Goal: Task Accomplishment & Management: Manage account settings

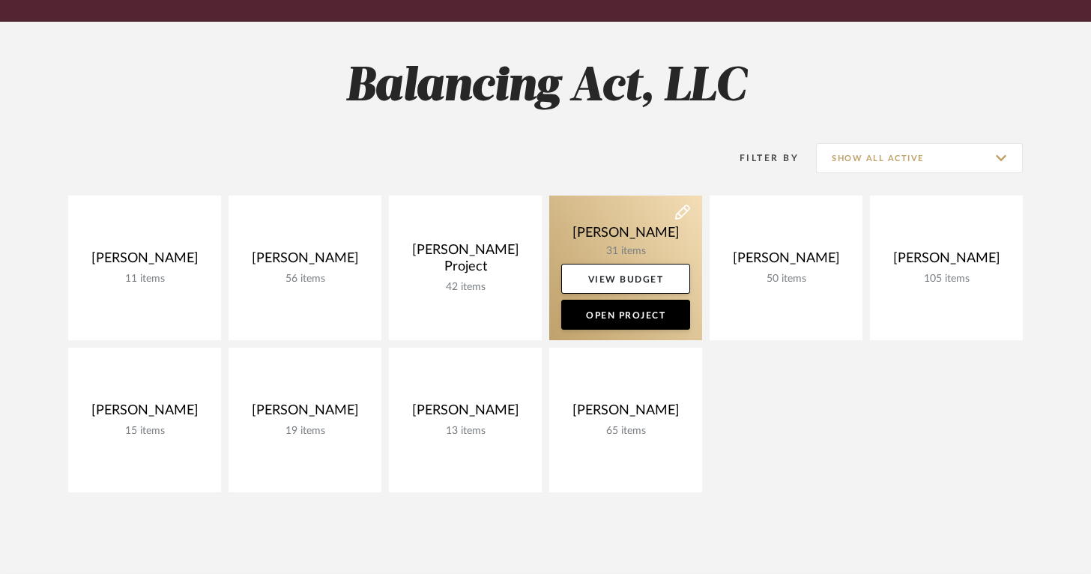
scroll to position [179, 0]
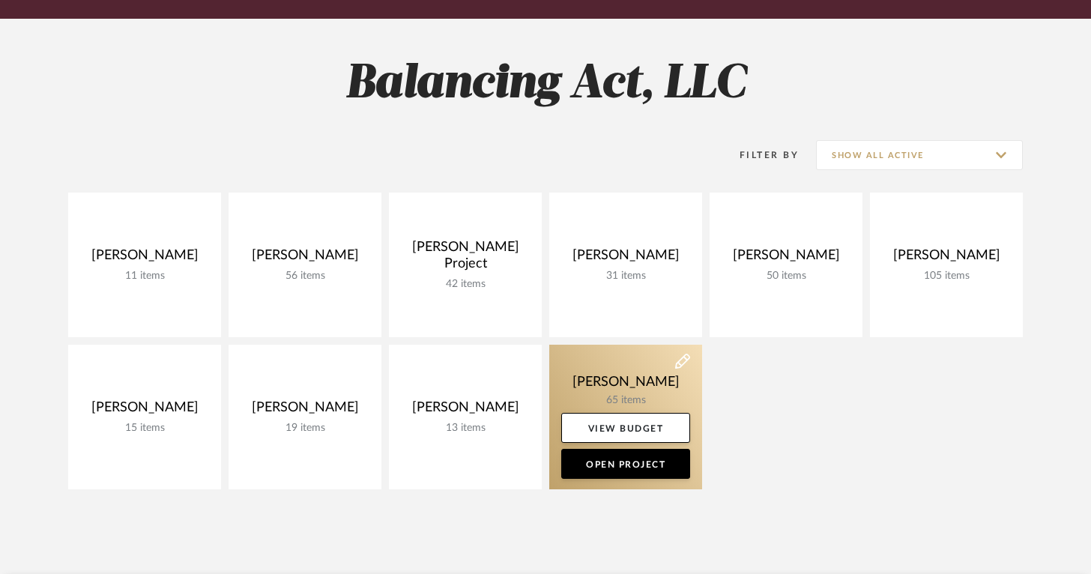
click at [606, 384] on link at bounding box center [625, 417] width 153 height 145
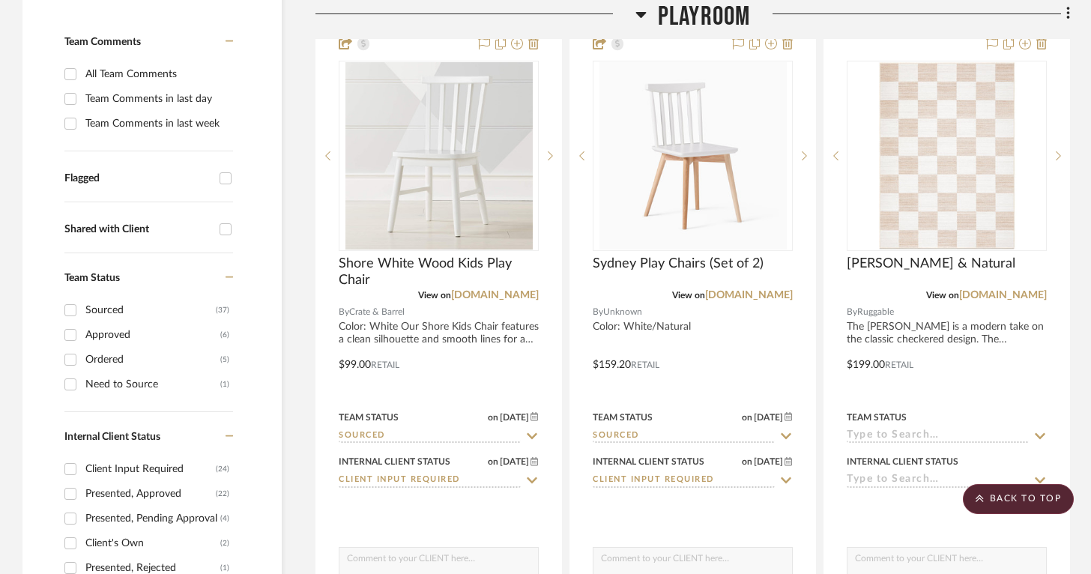
scroll to position [372, 0]
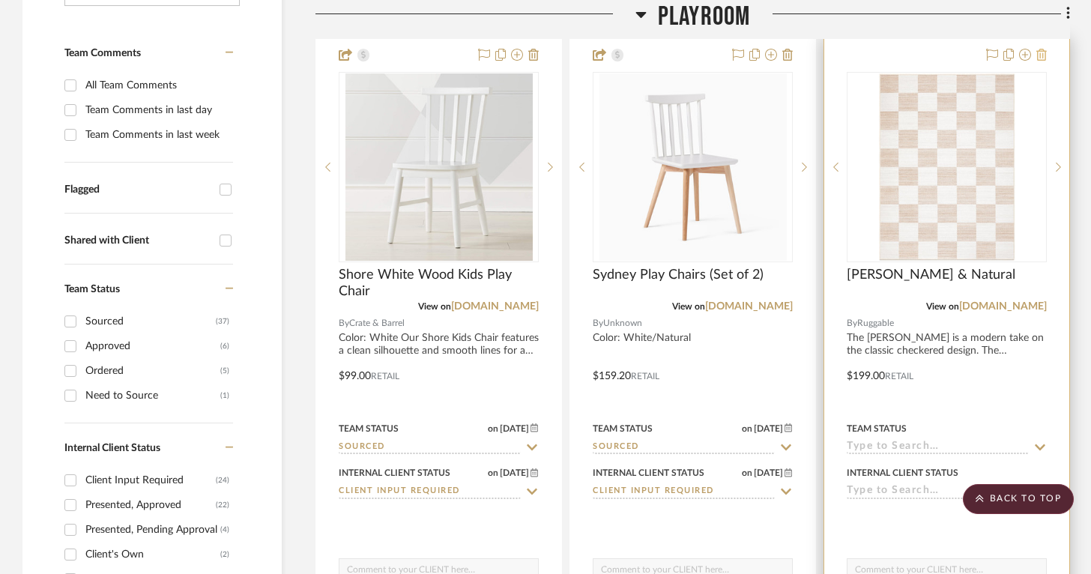
click at [1042, 54] on icon at bounding box center [1041, 55] width 10 height 12
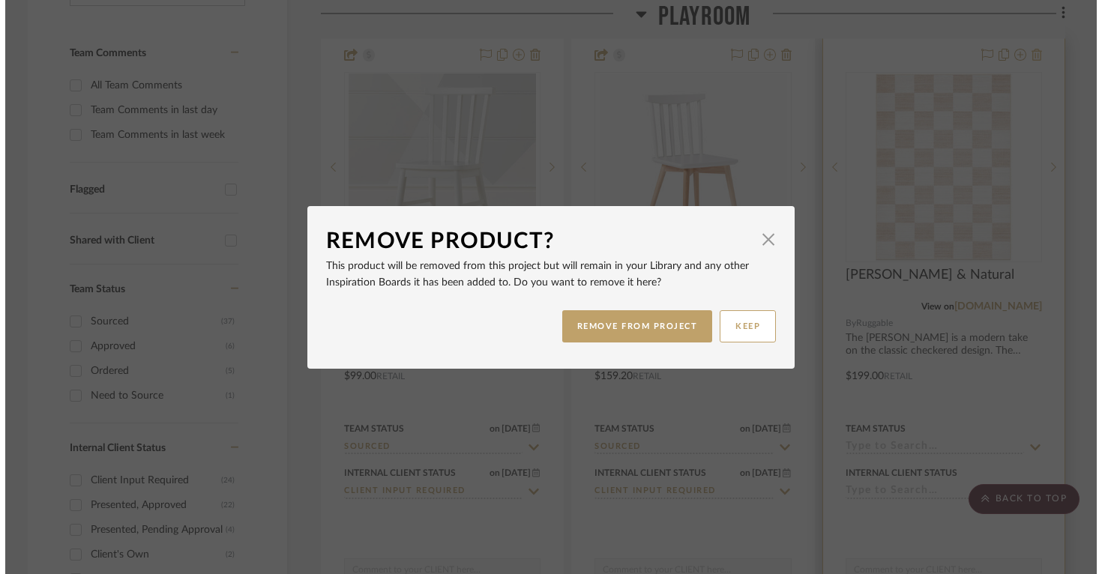
scroll to position [0, 0]
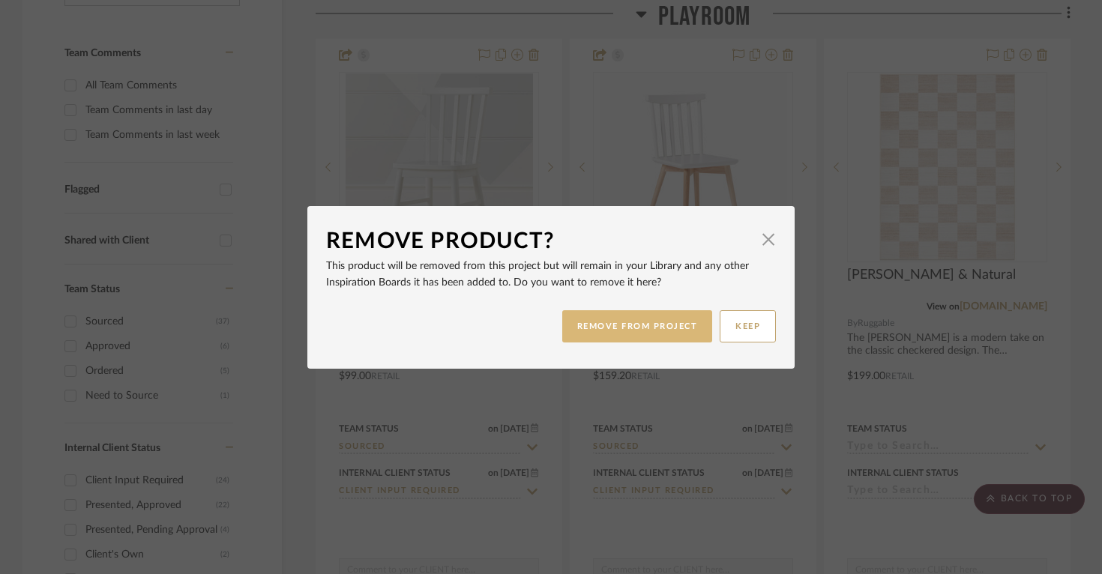
click at [681, 321] on button "REMOVE FROM PROJECT" at bounding box center [637, 326] width 151 height 32
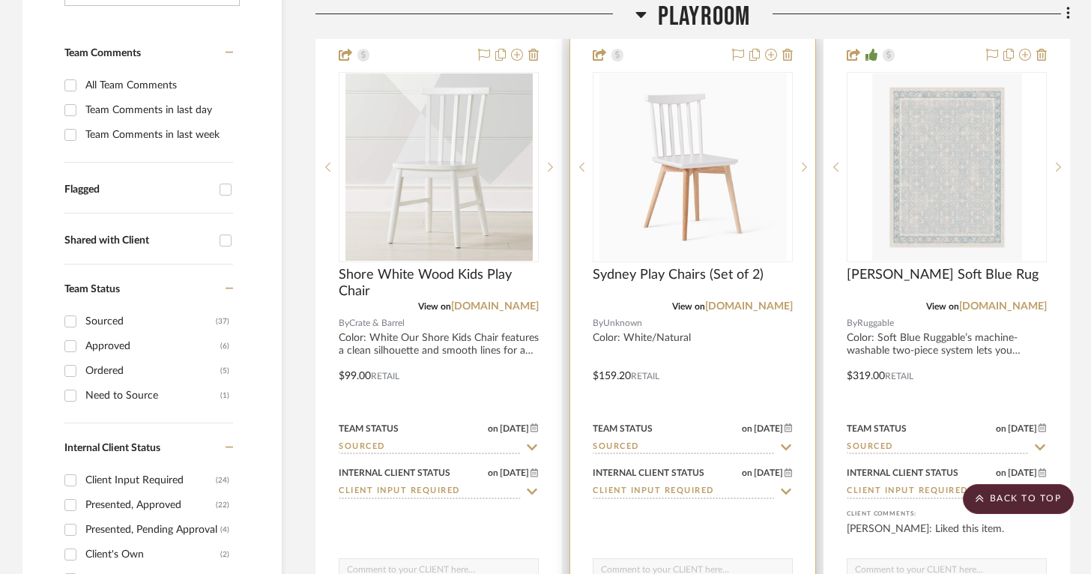
scroll to position [444, 0]
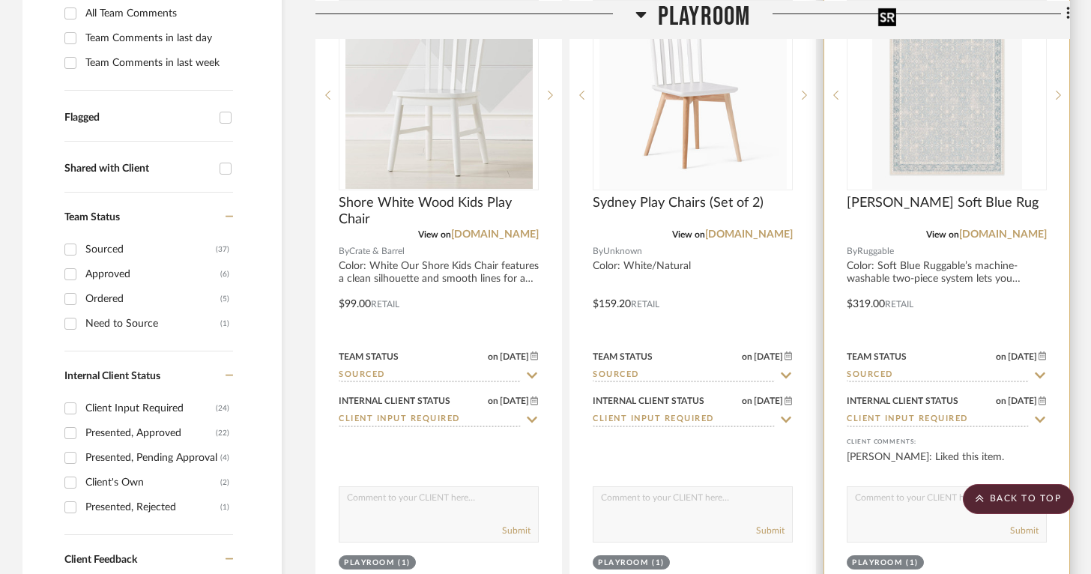
click at [984, 166] on div at bounding box center [947, 95] width 200 height 190
click at [1009, 231] on link "[DOMAIN_NAME]" at bounding box center [1003, 234] width 88 height 10
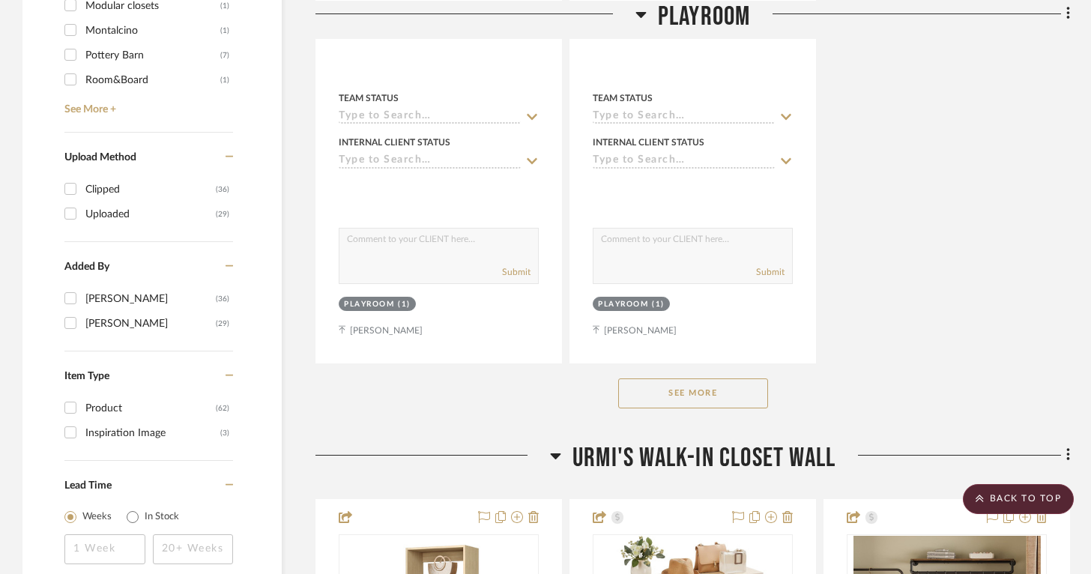
scroll to position [2028, 0]
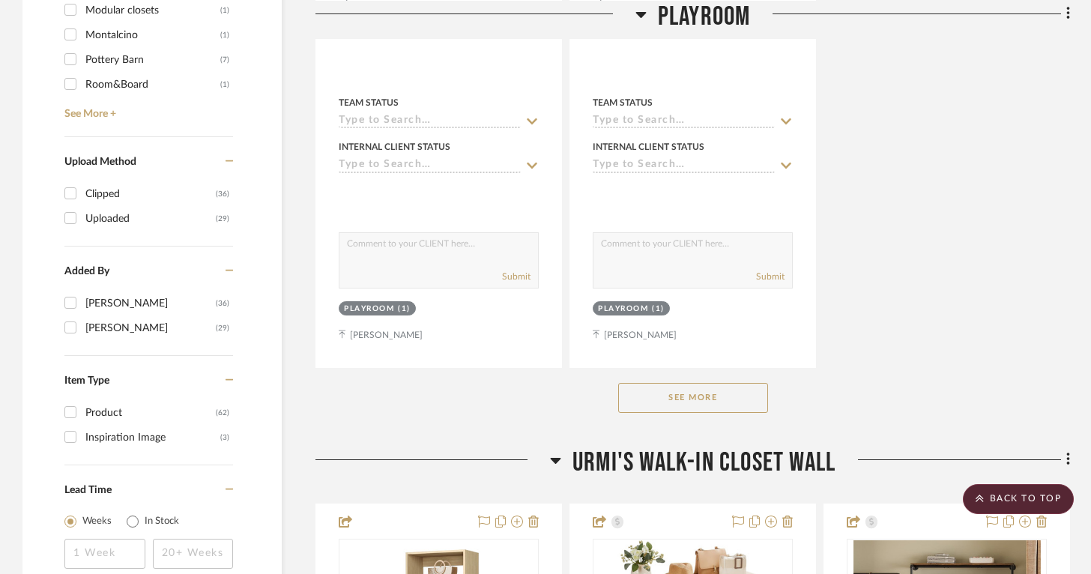
click at [644, 396] on button "See More" at bounding box center [693, 398] width 150 height 30
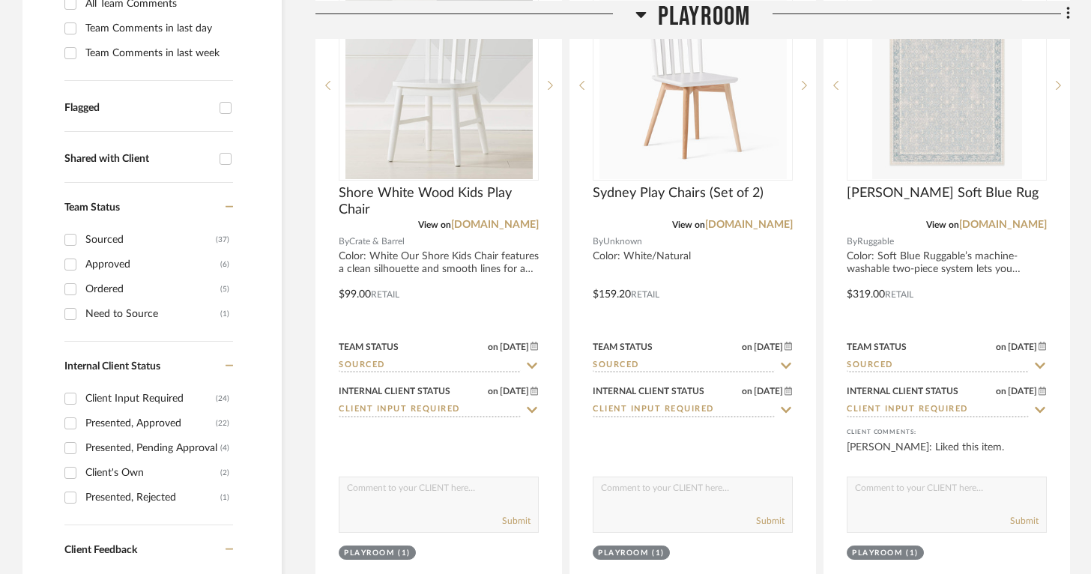
scroll to position [462, 0]
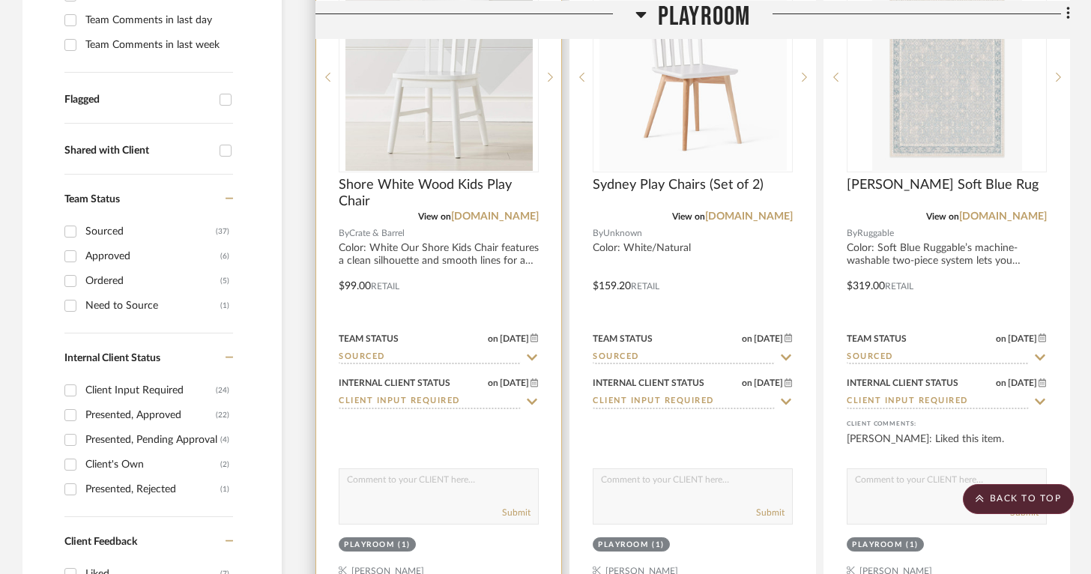
click at [475, 484] on textarea at bounding box center [438, 483] width 199 height 28
drag, startPoint x: 449, startPoint y: 498, endPoint x: 435, endPoint y: 497, distance: 14.3
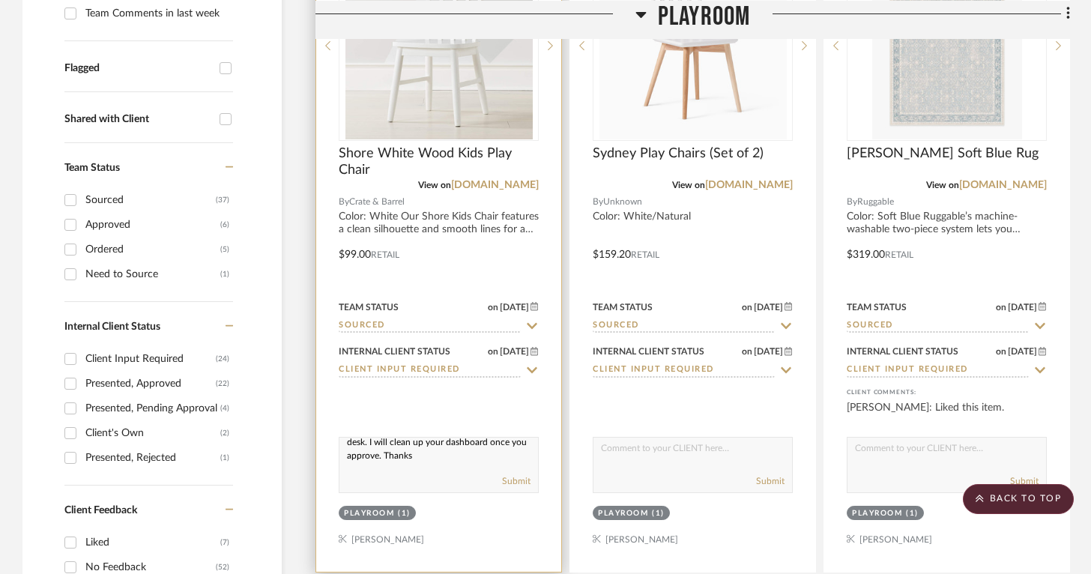
scroll to position [0, 0]
drag, startPoint x: 351, startPoint y: 445, endPoint x: 327, endPoint y: 408, distance: 43.9
click at [327, 408] on project-item-tile "Shore White Wood Kids Play Chair View on [DOMAIN_NAME] By Crate & Barrel Color:…" at bounding box center [439, 243] width 247 height 657
drag, startPoint x: 382, startPoint y: 449, endPoint x: 342, endPoint y: 444, distance: 40.8
click at [342, 444] on textarea "Hi [PERSON_NAME], please let me know which desk chair you would like better wit…" at bounding box center [438, 452] width 199 height 28
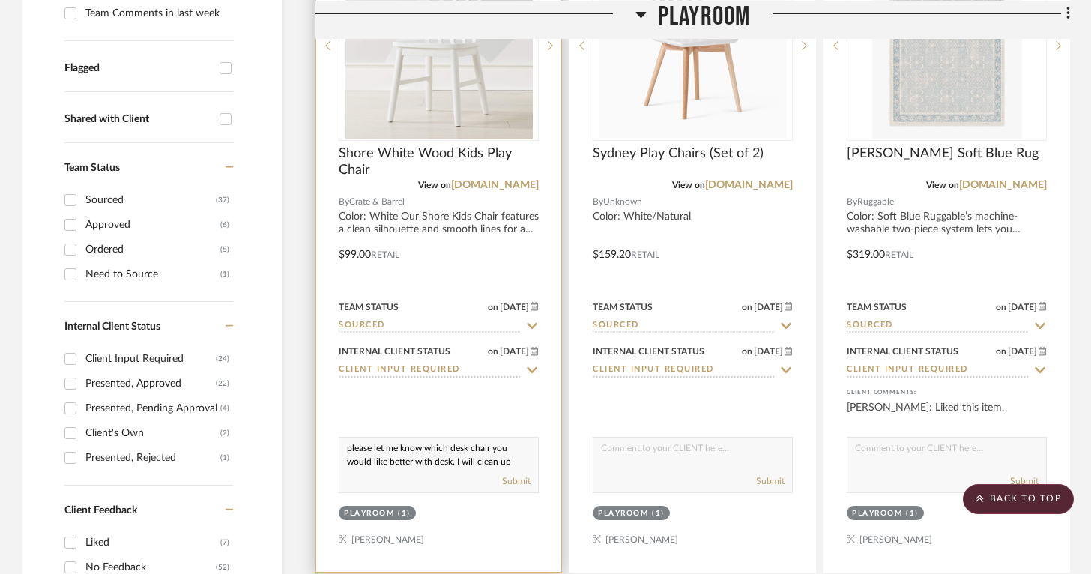
scroll to position [19, 0]
drag, startPoint x: 348, startPoint y: 449, endPoint x: 410, endPoint y: 486, distance: 72.6
click at [410, 486] on div "please let me know which desk chair you would like better with desk. I will cle…" at bounding box center [439, 465] width 200 height 56
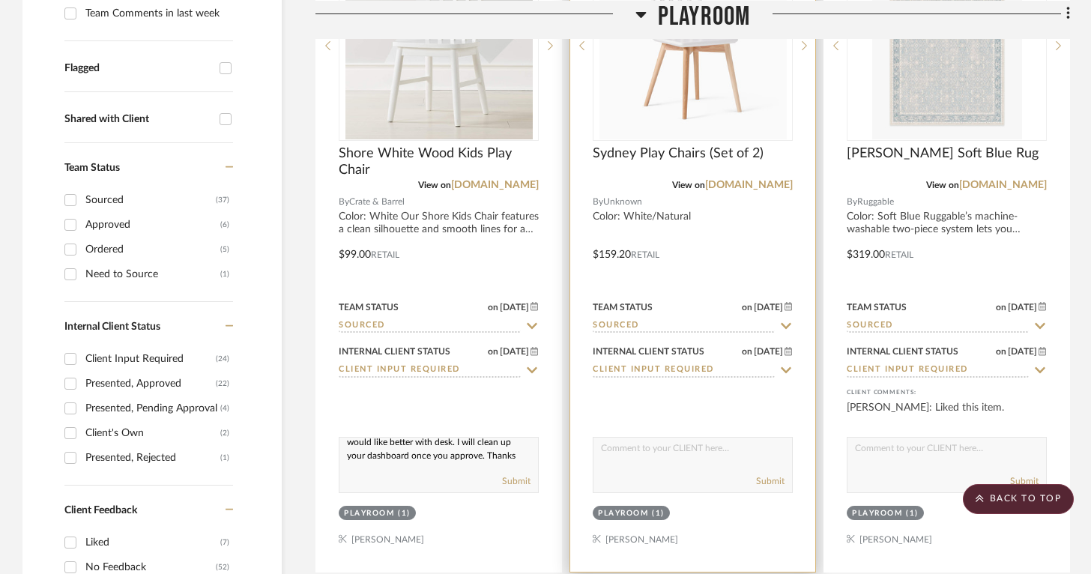
type textarea "please let me know which desk chair you would like better with desk. I will cle…"
click at [631, 459] on textarea at bounding box center [693, 452] width 199 height 28
paste textarea "please let me know which desk chair you would like better with desk. I will cle…"
type textarea "please let me know which desk chair you would like better with desk. I will cle…"
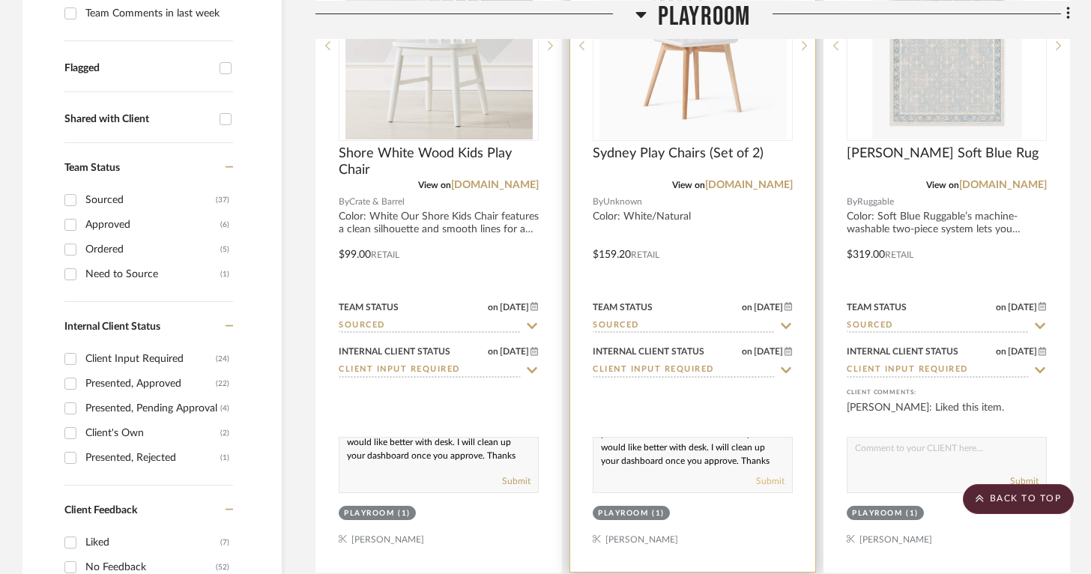
click at [768, 475] on button "Submit" at bounding box center [770, 480] width 28 height 13
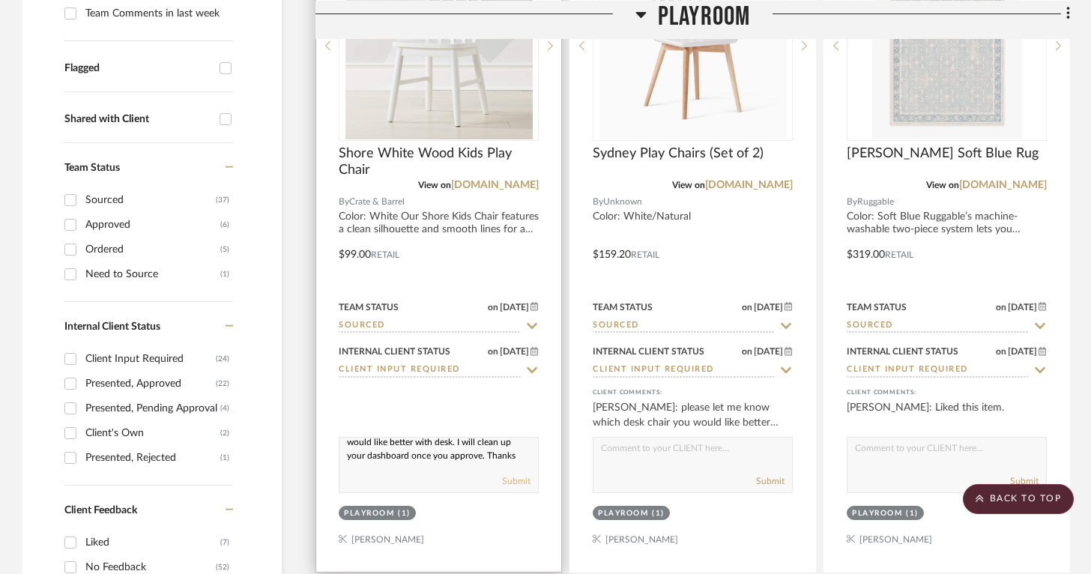
click at [523, 486] on button "Submit" at bounding box center [516, 480] width 28 height 13
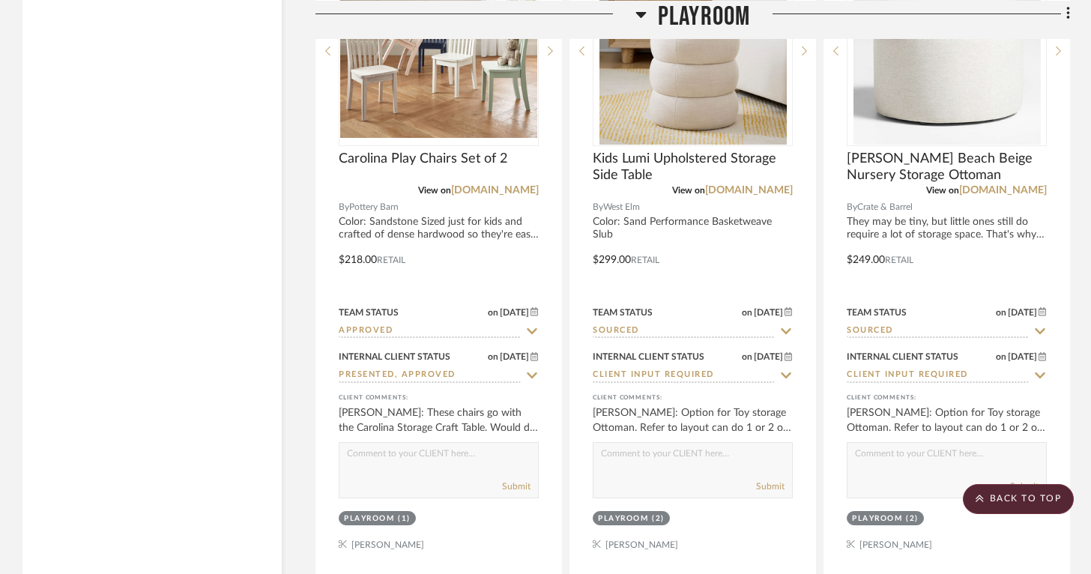
scroll to position [6477, 0]
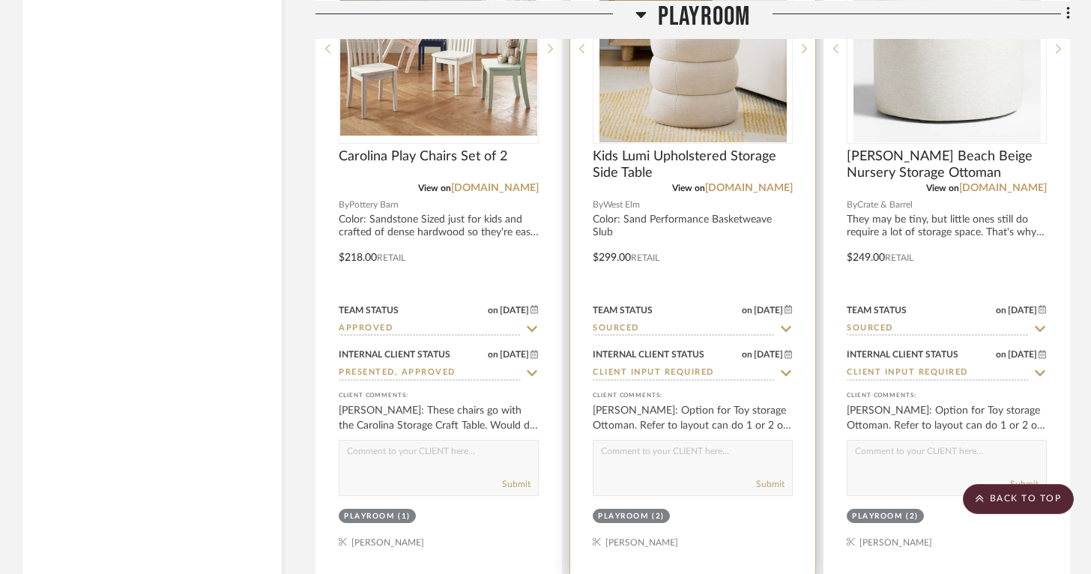
click at [688, 450] on textarea at bounding box center [693, 455] width 199 height 28
type textarea "Did you decide on if you are going with this ottoman? we would do 1 of these pl…"
click at [758, 480] on button "Submit" at bounding box center [770, 483] width 28 height 13
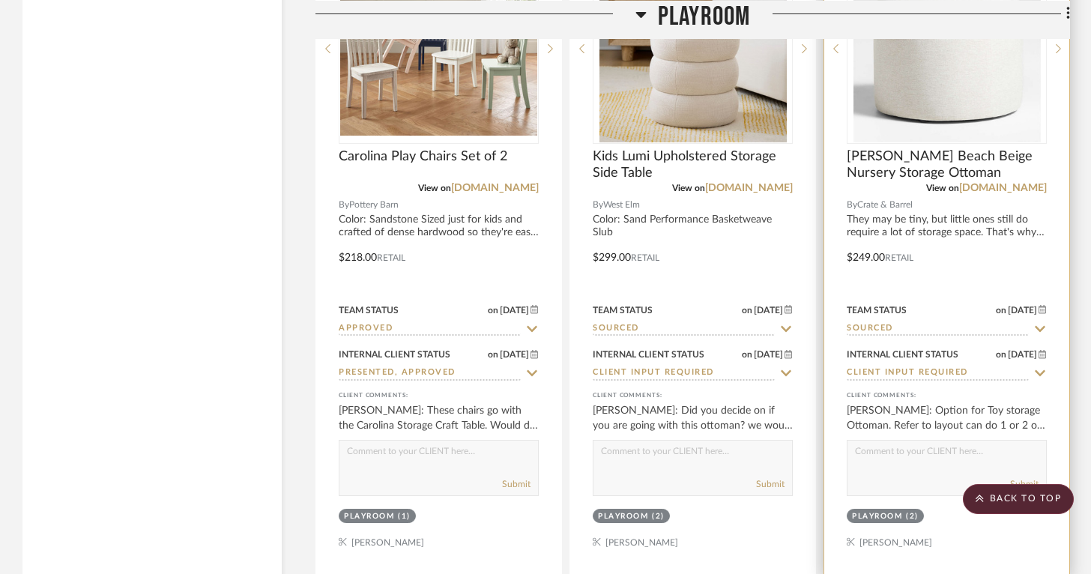
click at [899, 455] on textarea at bounding box center [947, 455] width 199 height 28
type textarea "D"
type textarea "Is this still an option or would you like me to clean out of dashboard?"
click at [1034, 478] on button "Submit" at bounding box center [1024, 483] width 28 height 13
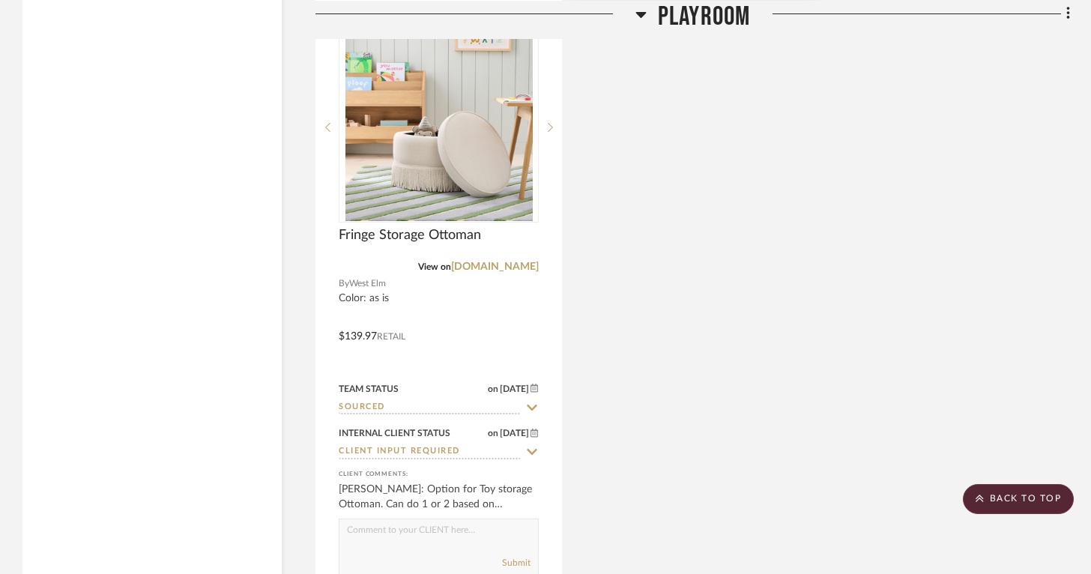
scroll to position [7092, 0]
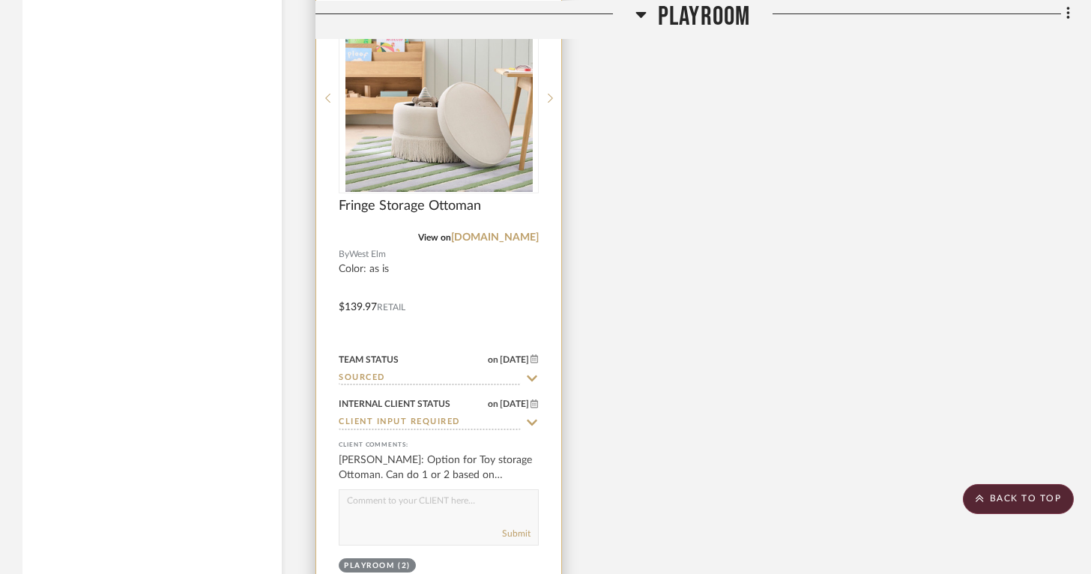
click at [481, 495] on textarea at bounding box center [438, 504] width 199 height 28
type textarea "Is this still an option or would you like me to clean out of your dashboard?"
click at [515, 527] on button "Submit" at bounding box center [516, 533] width 28 height 13
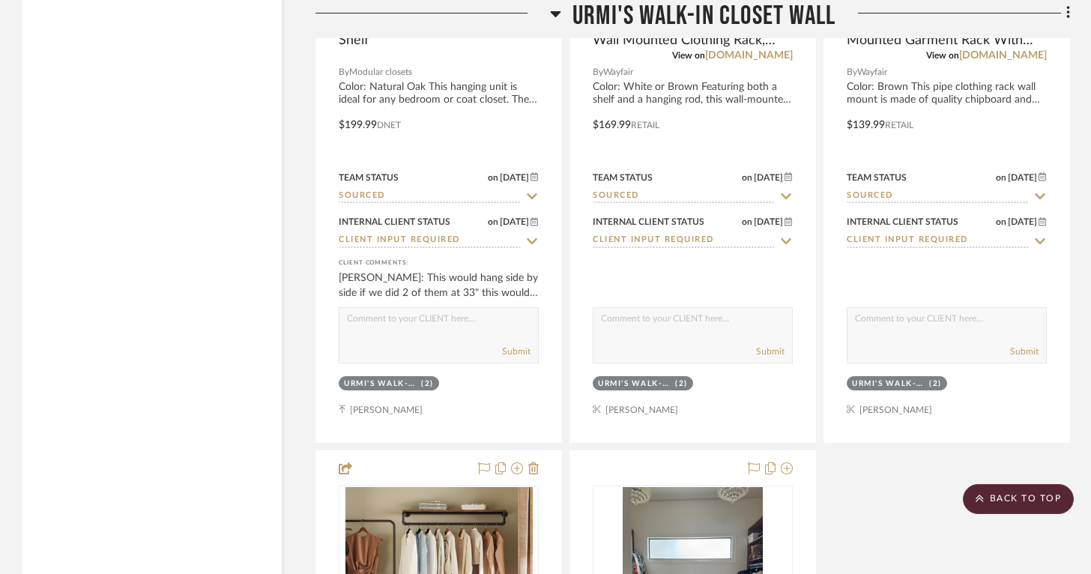
scroll to position [8066, 0]
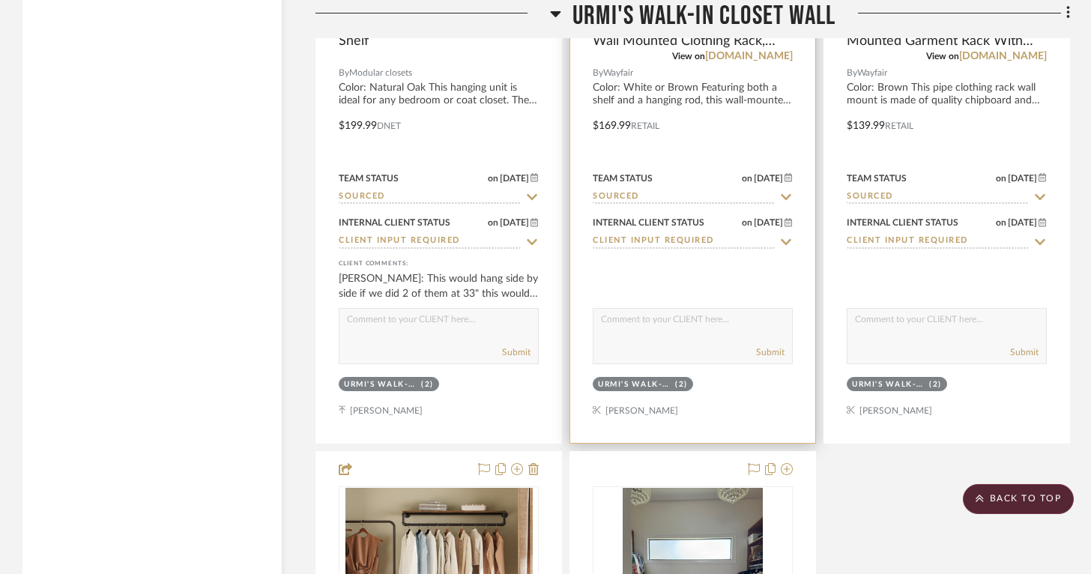
click at [689, 323] on textarea at bounding box center [693, 323] width 199 height 28
drag, startPoint x: 603, startPoint y: 307, endPoint x: 755, endPoint y: 313, distance: 152.2
click at [756, 313] on textarea "Any input here would be appreciated." at bounding box center [693, 323] width 199 height 28
click at [716, 309] on textarea "Any input here would be appreciated." at bounding box center [693, 323] width 199 height 28
drag, startPoint x: 602, startPoint y: 309, endPoint x: 748, endPoint y: 307, distance: 146.2
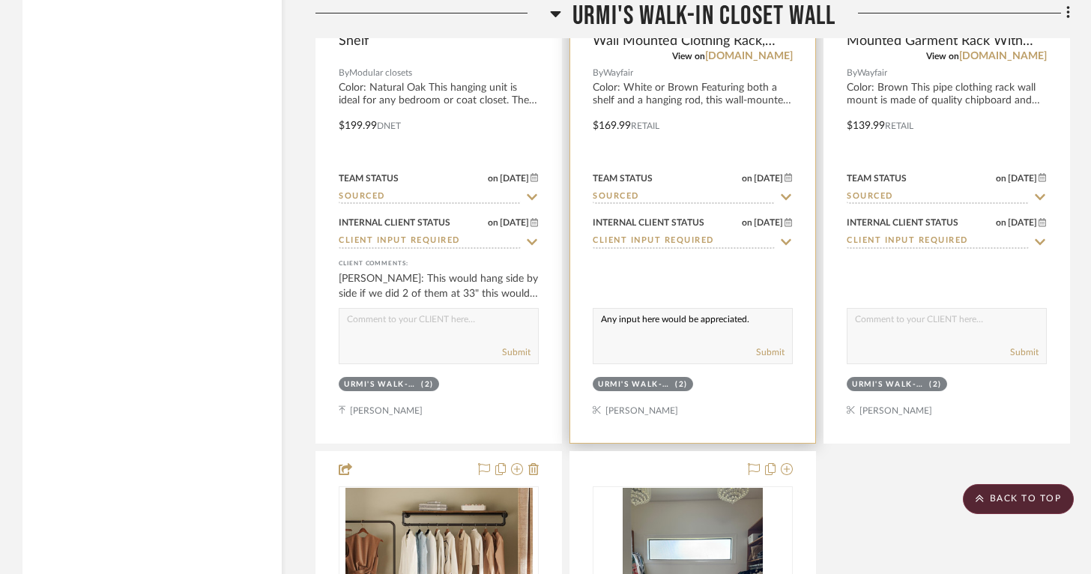
click at [748, 309] on textarea "Any input here would be appreciated." at bounding box center [693, 323] width 199 height 28
type textarea "O"
type textarea "l"
drag, startPoint x: 743, startPoint y: 313, endPoint x: 634, endPoint y: 298, distance: 110.4
type textarea "Please let me know your input here"
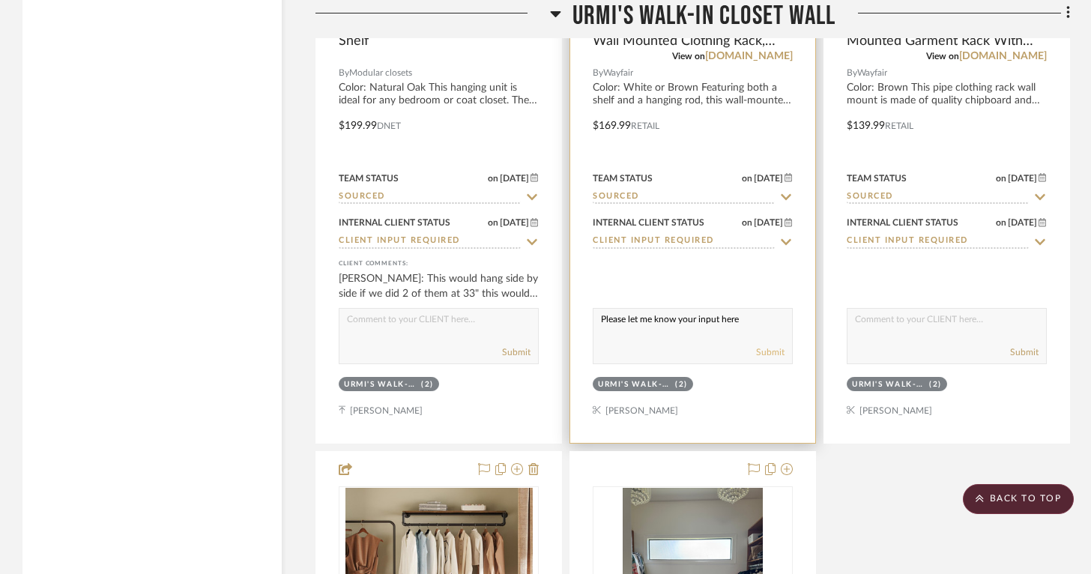
click at [766, 345] on button "Submit" at bounding box center [770, 351] width 28 height 13
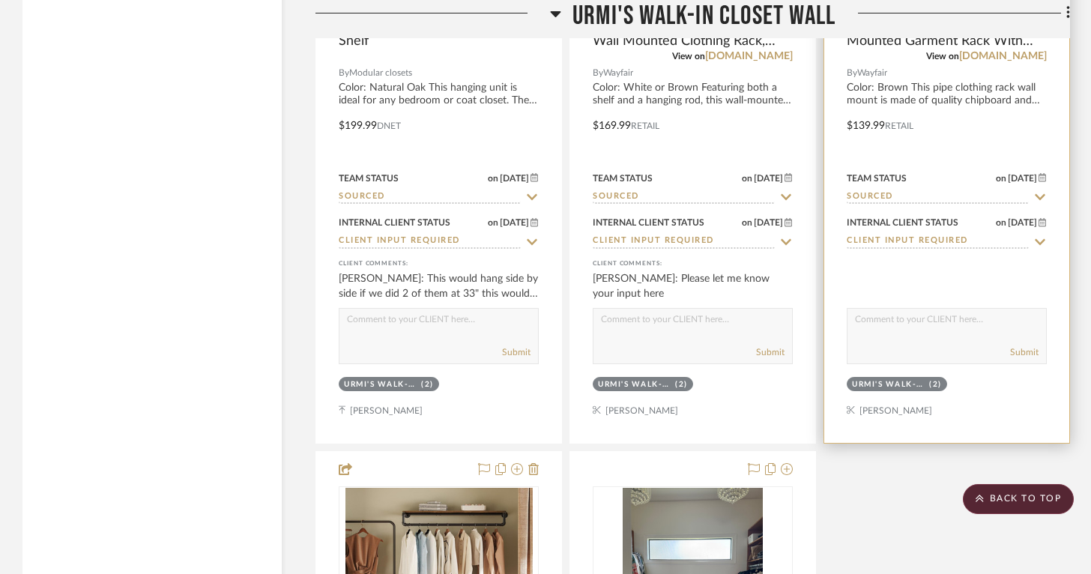
click at [894, 320] on textarea at bounding box center [947, 323] width 199 height 28
paste textarea "Please let me know your input here"
type textarea "Please let me know your input here"
click at [1023, 348] on button "Submit" at bounding box center [1024, 351] width 28 height 13
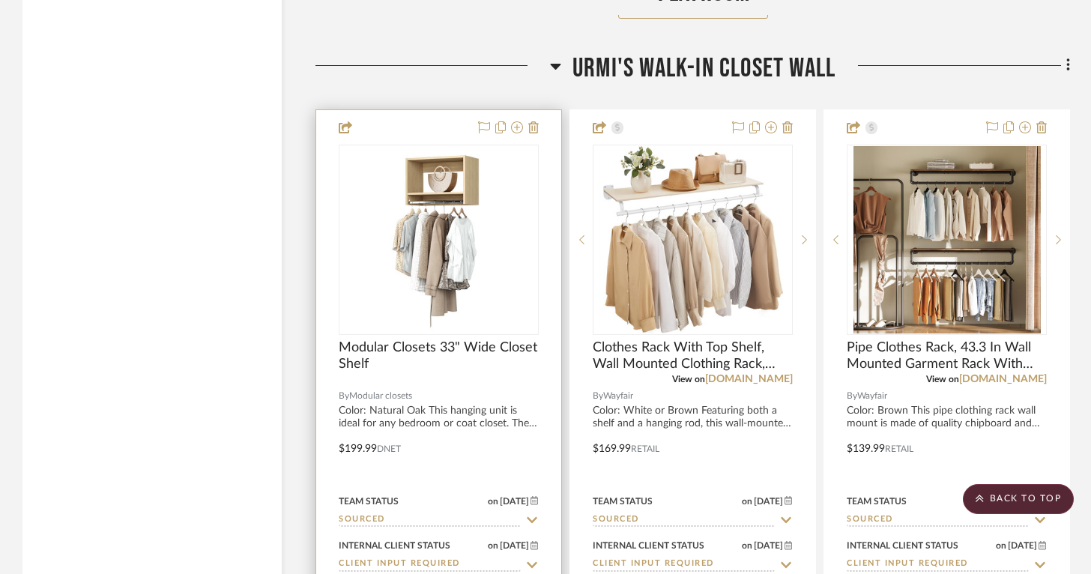
scroll to position [7737, 0]
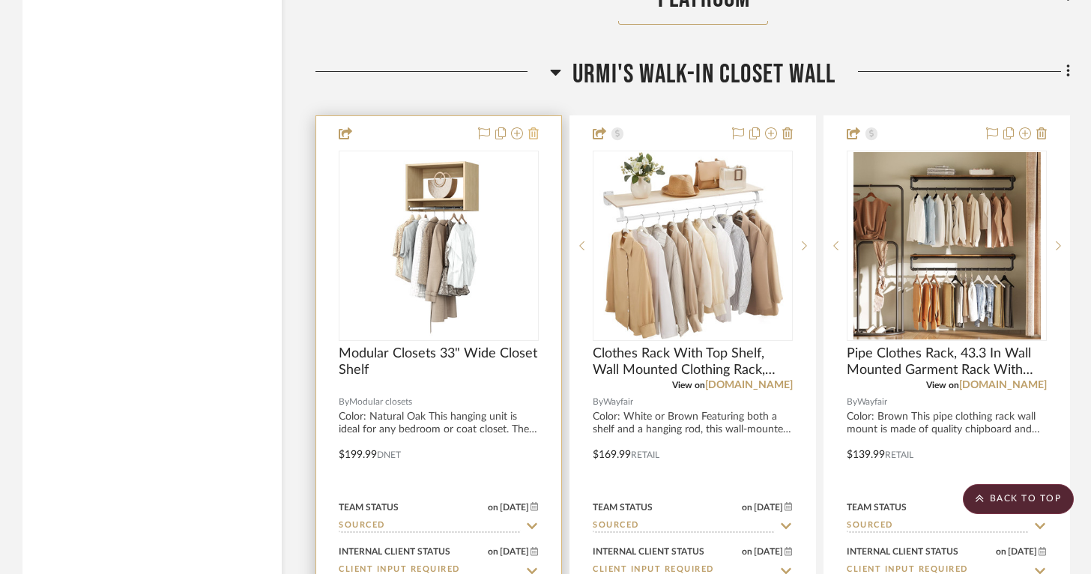
click at [537, 127] on icon at bounding box center [533, 133] width 10 height 12
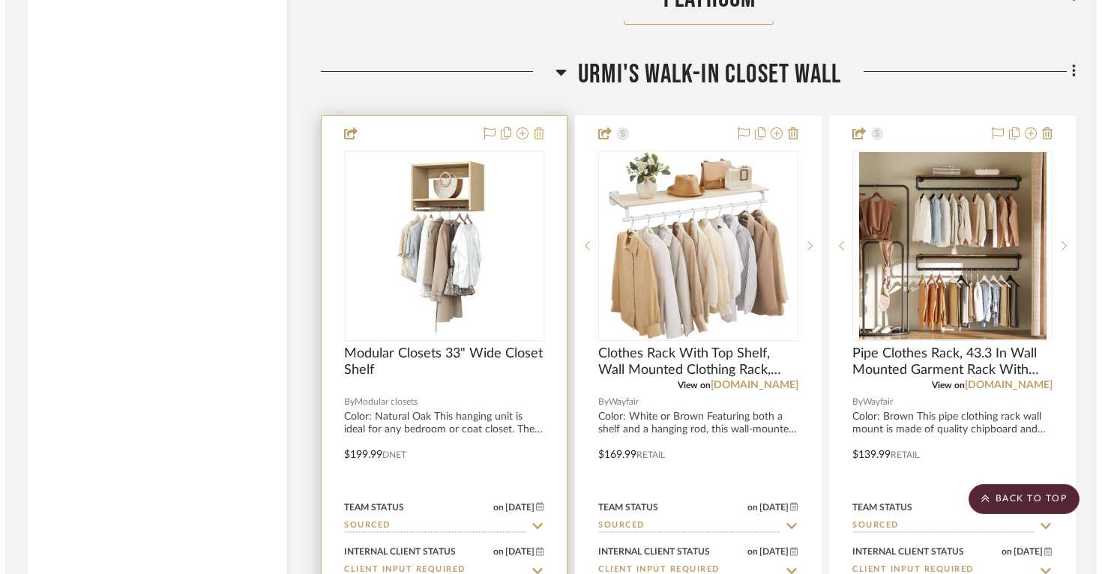
scroll to position [0, 0]
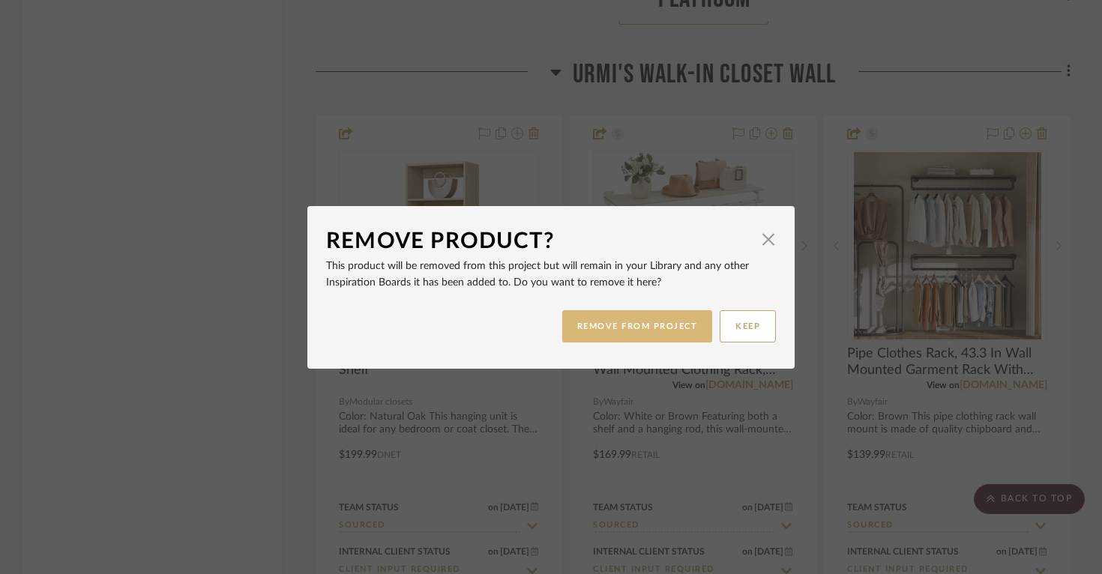
click at [665, 322] on button "REMOVE FROM PROJECT" at bounding box center [637, 326] width 151 height 32
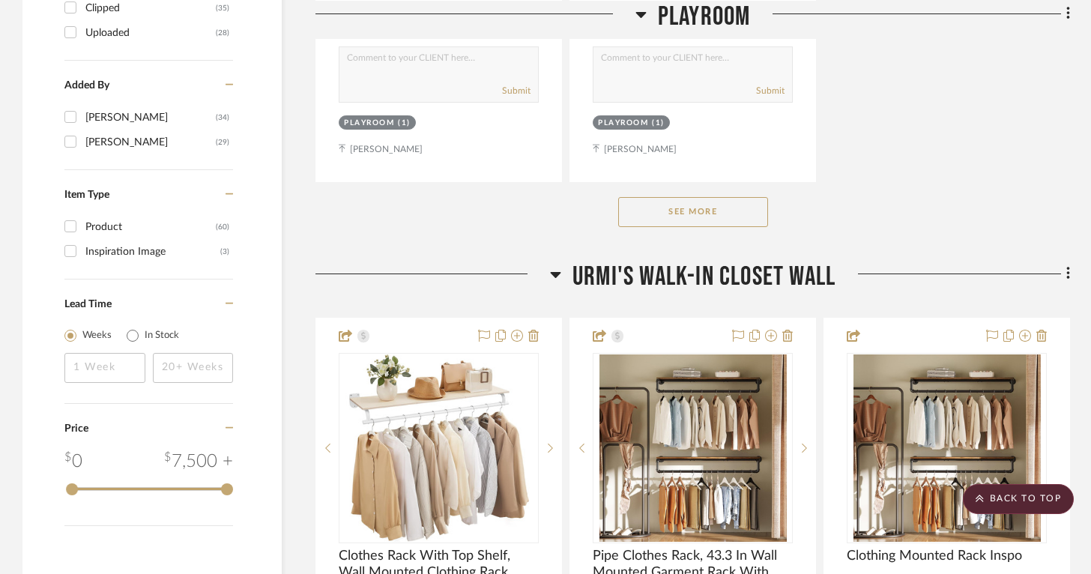
scroll to position [2215, 0]
click at [673, 201] on button "See More" at bounding box center [693, 211] width 150 height 30
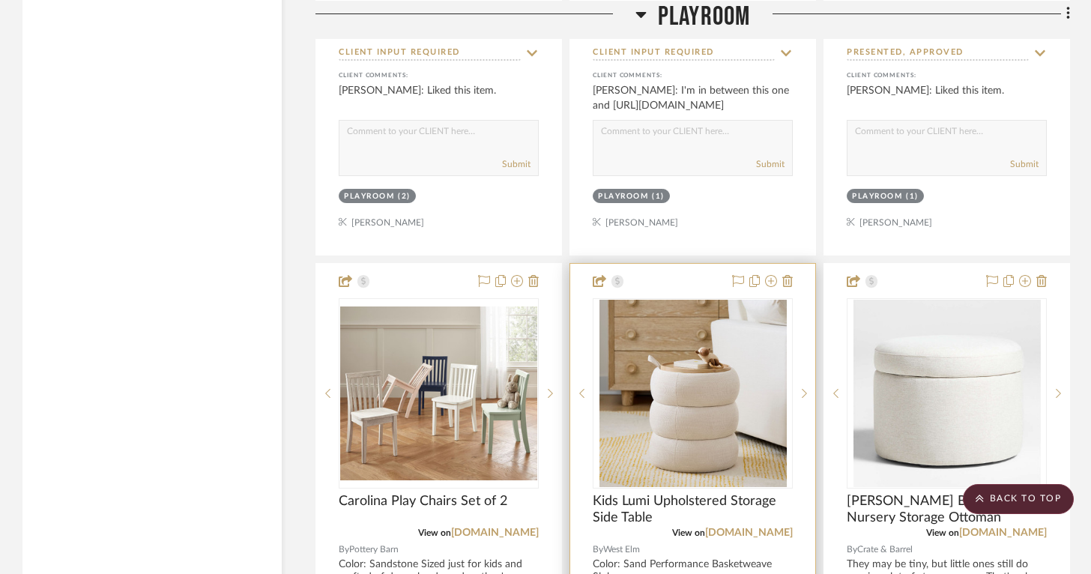
scroll to position [6128, 0]
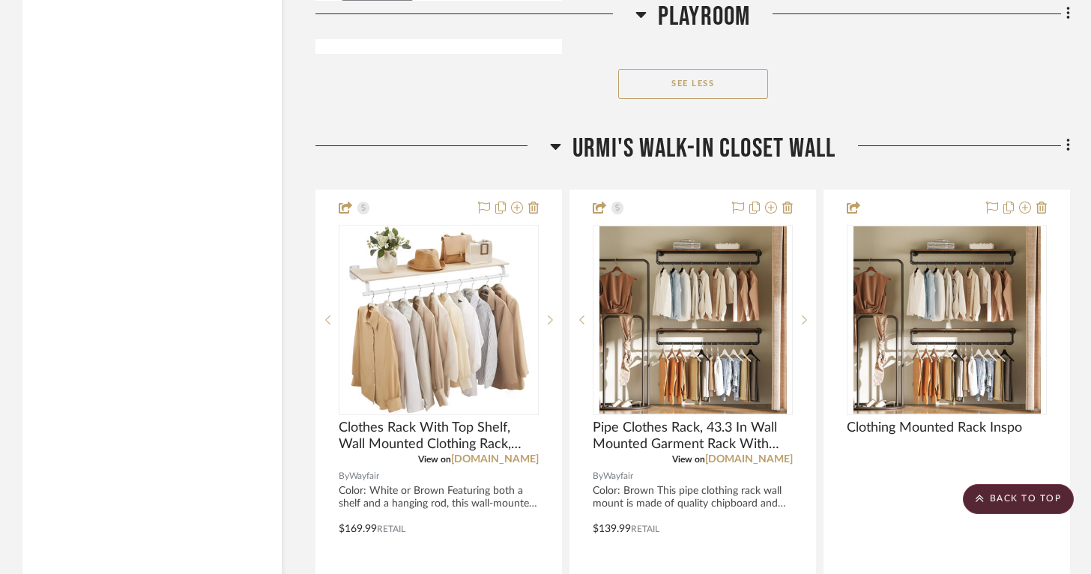
click at [680, 69] on button "See Less" at bounding box center [693, 84] width 150 height 30
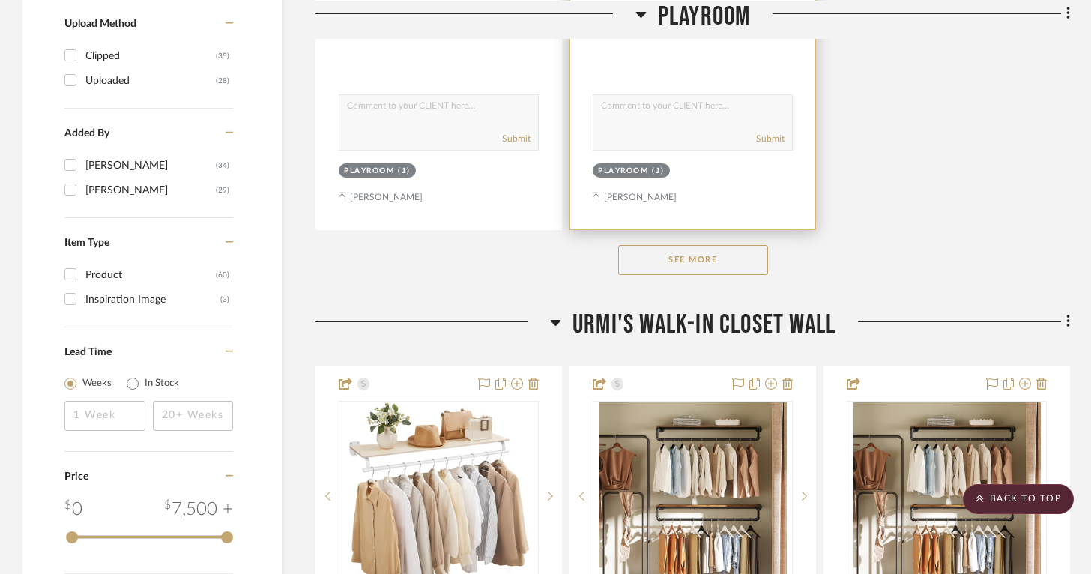
scroll to position [2182, 0]
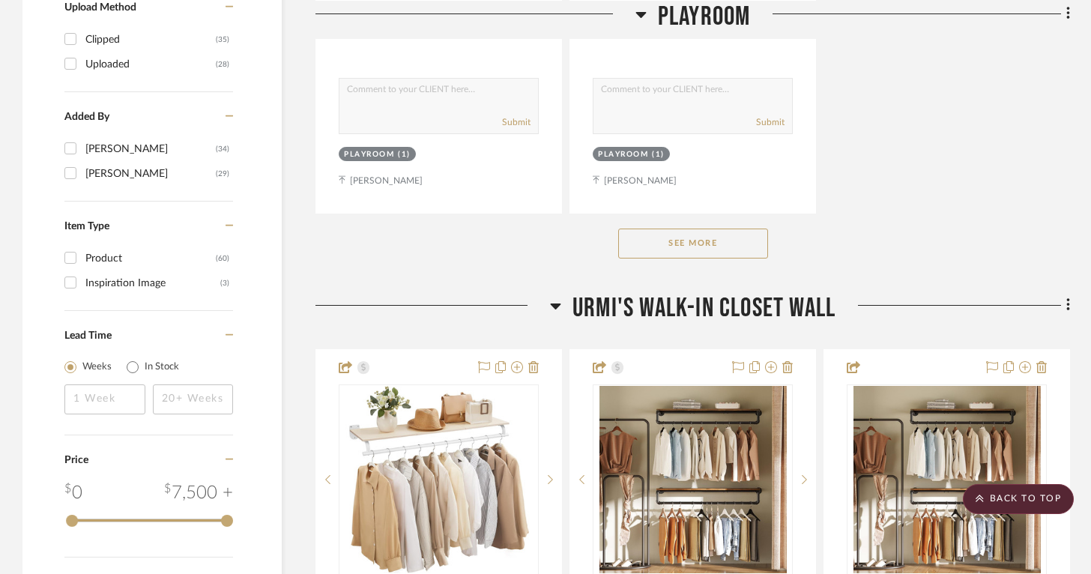
click at [636, 257] on div "See More" at bounding box center [693, 244] width 755 height 60
click at [644, 250] on button "See More" at bounding box center [693, 244] width 150 height 30
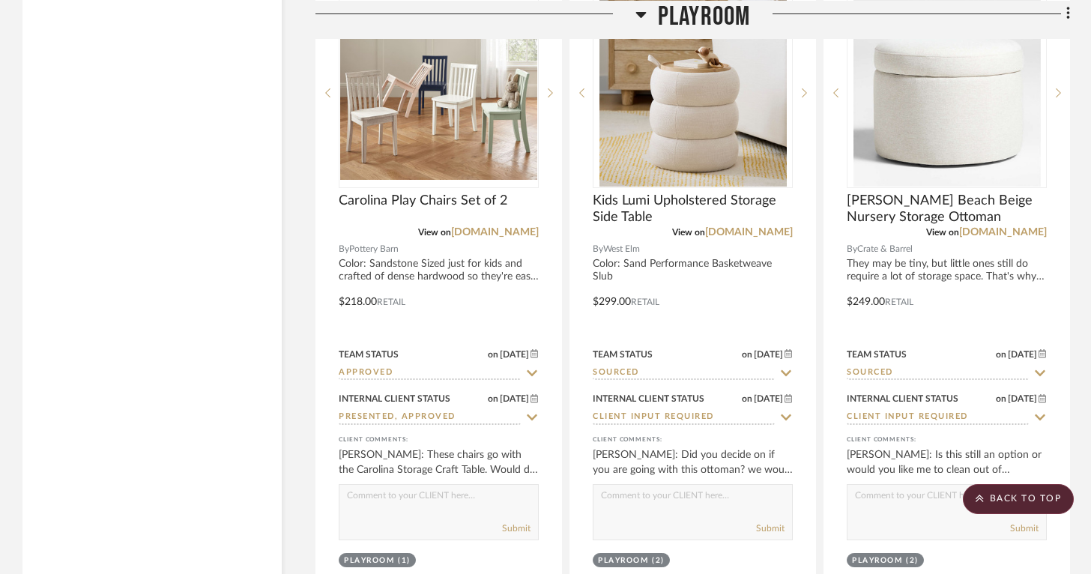
scroll to position [6427, 0]
